Goal: Navigation & Orientation: Find specific page/section

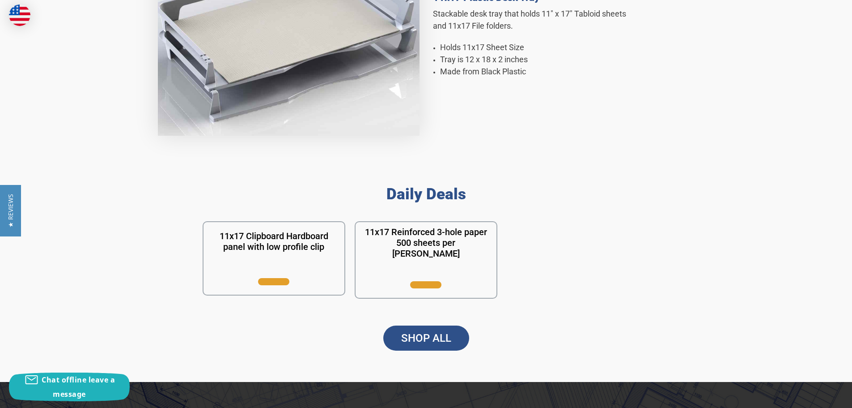
scroll to position [671, 0]
click at [420, 334] on link "SHOP ALL" at bounding box center [426, 337] width 86 height 25
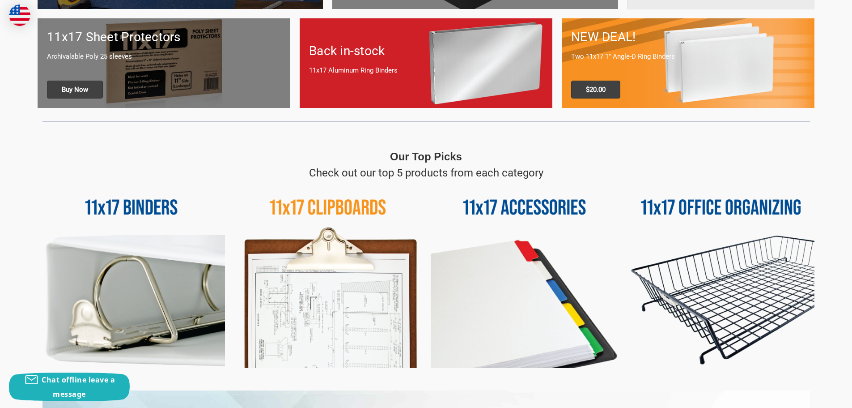
scroll to position [358, 0]
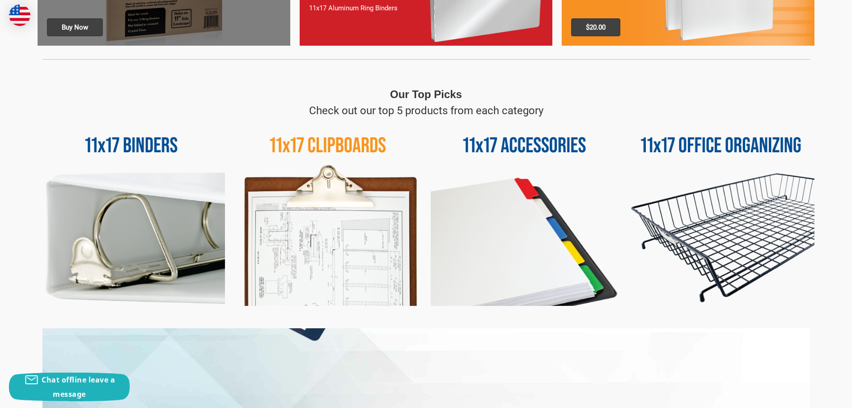
click at [697, 143] on img at bounding box center [721, 212] width 187 height 187
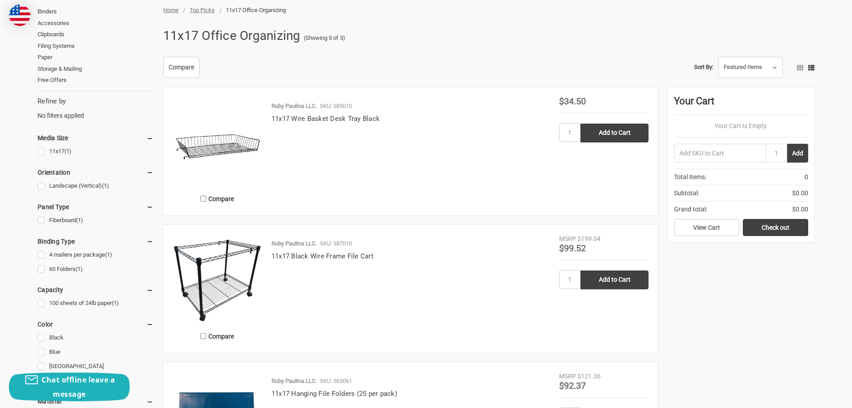
scroll to position [89, 0]
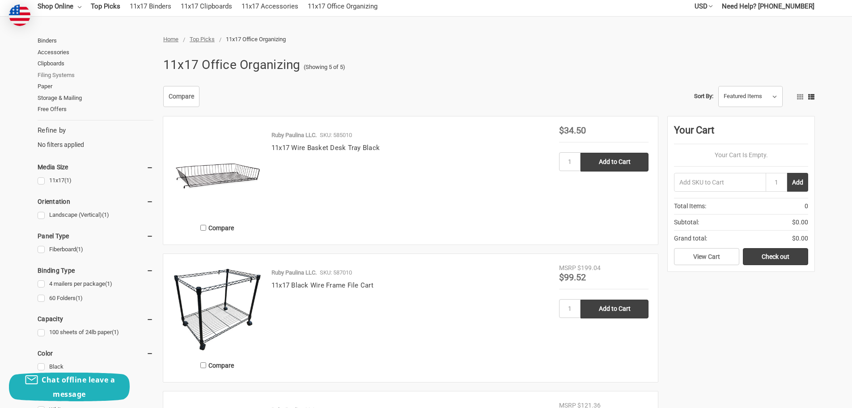
click at [57, 73] on link "Filing Systems" at bounding box center [96, 75] width 116 height 12
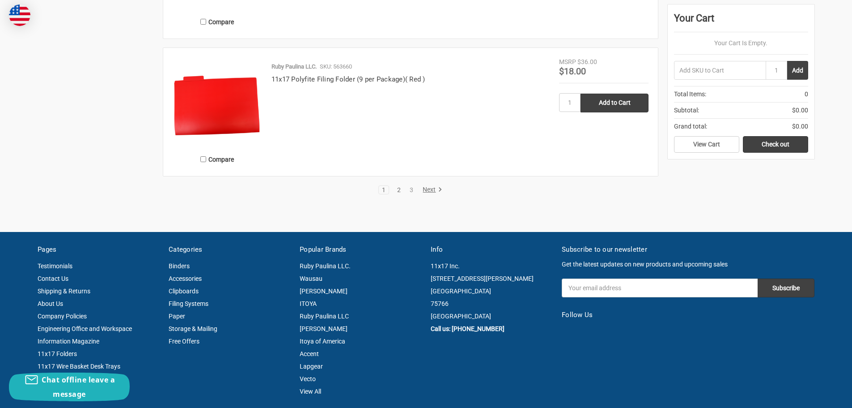
scroll to position [1879, 0]
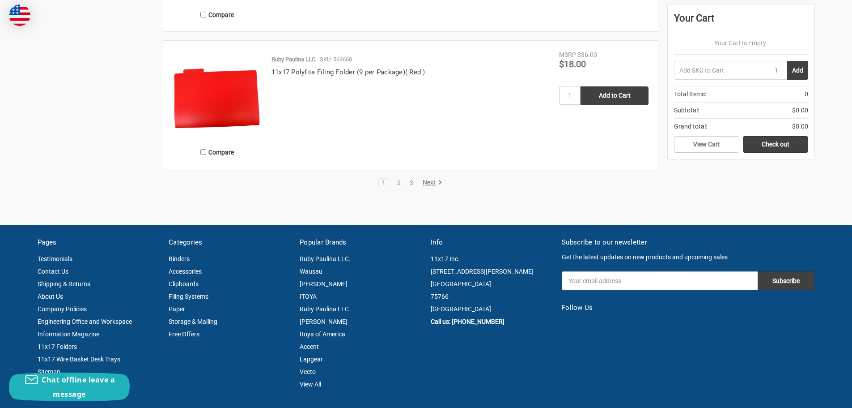
click at [429, 182] on link "Next" at bounding box center [431, 183] width 23 height 8
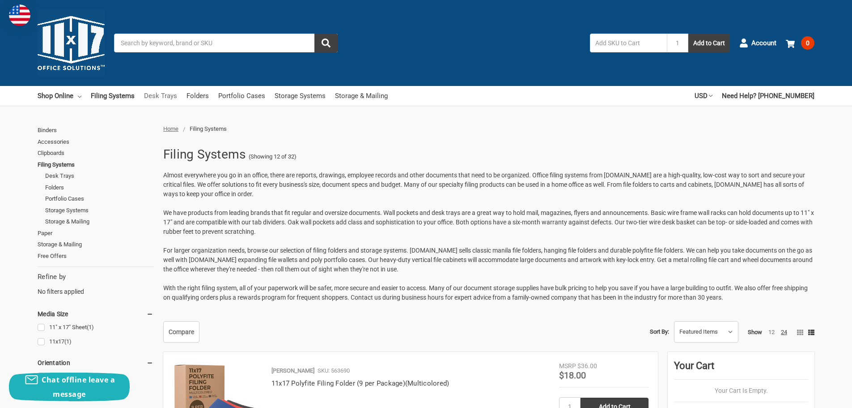
click at [157, 95] on link "Desk Trays" at bounding box center [160, 96] width 33 height 20
